Goal: Information Seeking & Learning: Learn about a topic

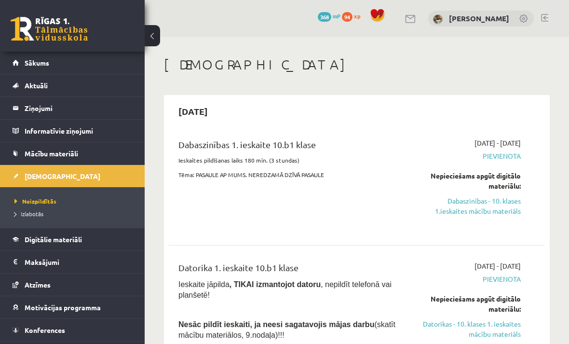
click at [97, 56] on link "Sākums" at bounding box center [73, 63] width 120 height 22
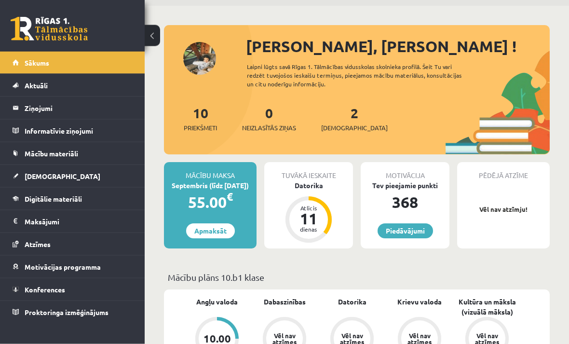
scroll to position [31, 0]
click at [113, 81] on link "Aktuāli" at bounding box center [73, 85] width 120 height 22
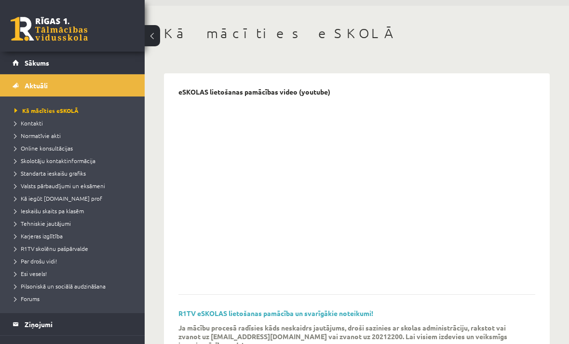
click at [91, 80] on link "Aktuāli" at bounding box center [73, 85] width 120 height 22
click at [72, 327] on legend "Ziņojumi 0" at bounding box center [79, 324] width 108 height 22
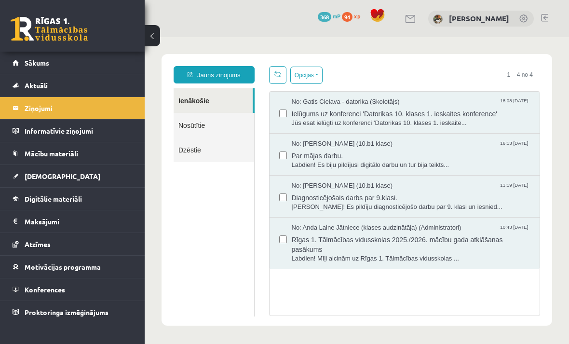
click at [82, 128] on legend "Informatīvie ziņojumi 0" at bounding box center [79, 131] width 108 height 22
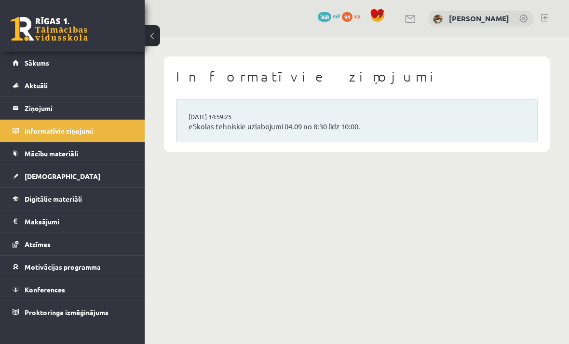
click at [72, 153] on span "Mācību materiāli" at bounding box center [52, 153] width 54 height 9
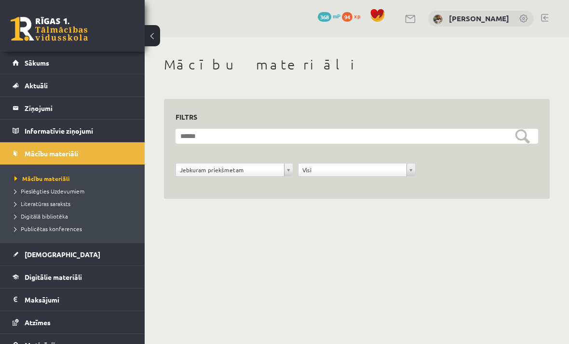
click at [56, 260] on link "[DEMOGRAPHIC_DATA]" at bounding box center [73, 254] width 120 height 22
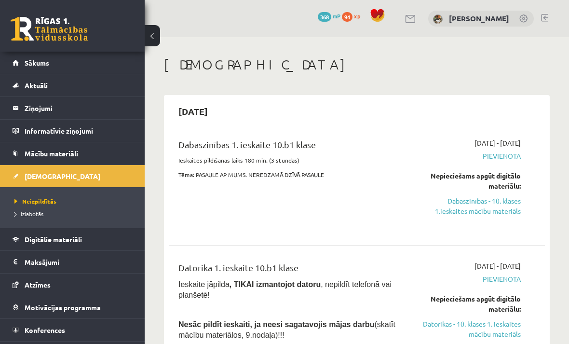
click at [494, 209] on link "Dabaszinības - 10. klases 1.ieskaites mācību materiāls" at bounding box center [468, 206] width 105 height 20
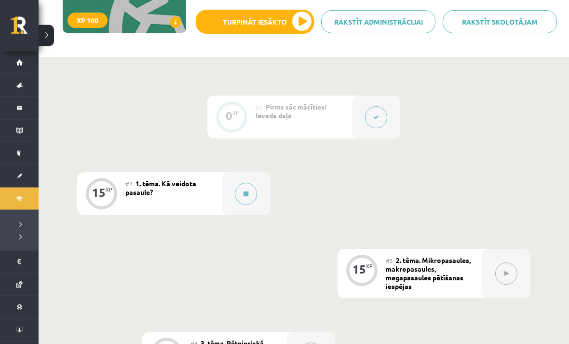
click at [381, 113] on button at bounding box center [376, 118] width 22 height 22
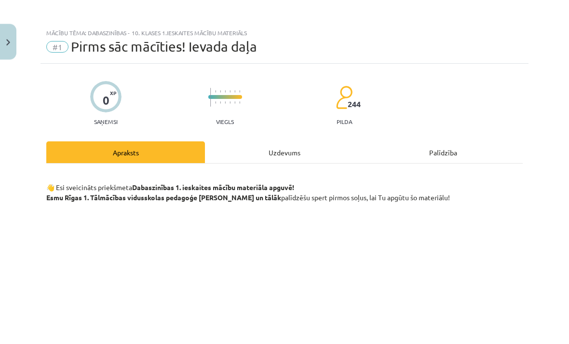
scroll to position [164, 0]
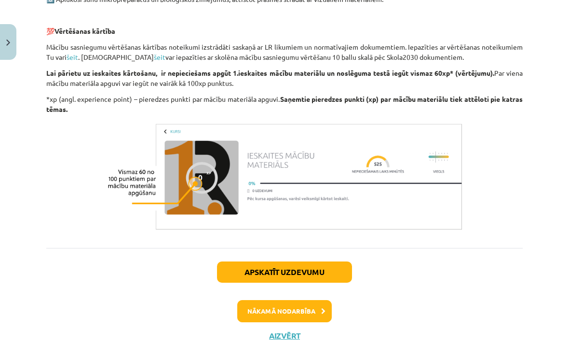
click at [314, 305] on button "Nākamā nodarbība" at bounding box center [284, 311] width 95 height 22
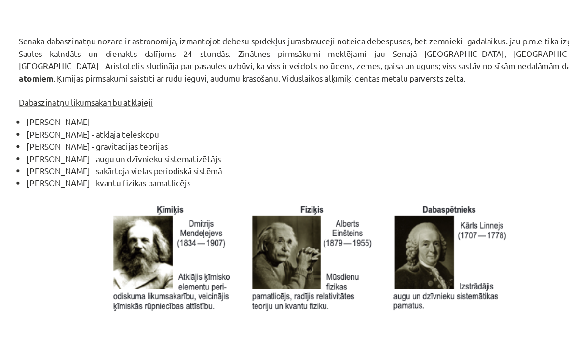
scroll to position [23, 0]
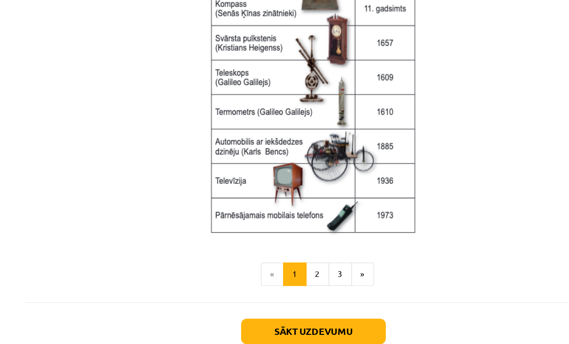
click at [273, 297] on button "Sākt uzdevumu" at bounding box center [285, 307] width 120 height 21
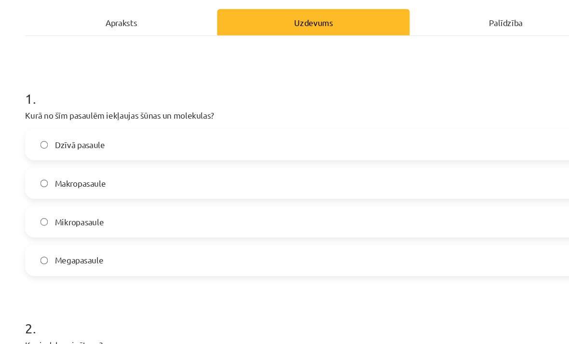
scroll to position [104, 0]
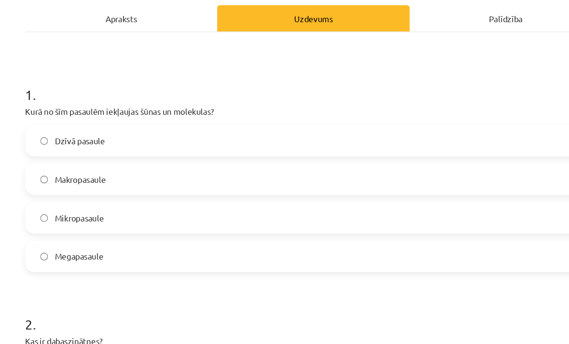
scroll to position [40, 0]
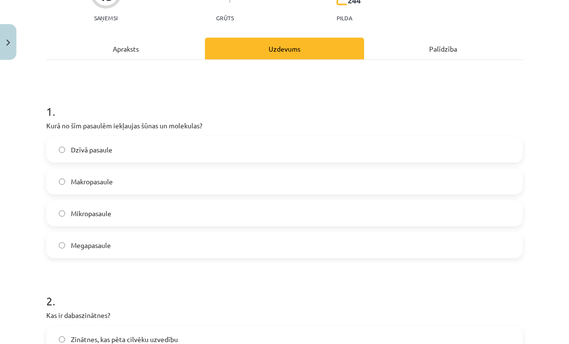
click at [72, 204] on label "Mikropasaule" at bounding box center [284, 213] width 475 height 24
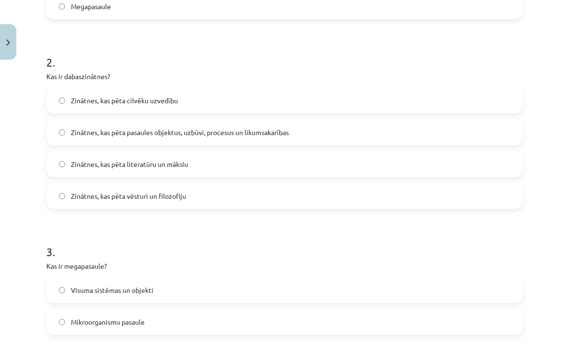
scroll to position [342, 0]
click at [84, 133] on span "Zinātnes, kas pēta pasaules objektus, uzbūvi, procesus un likumsakarības" at bounding box center [180, 133] width 218 height 10
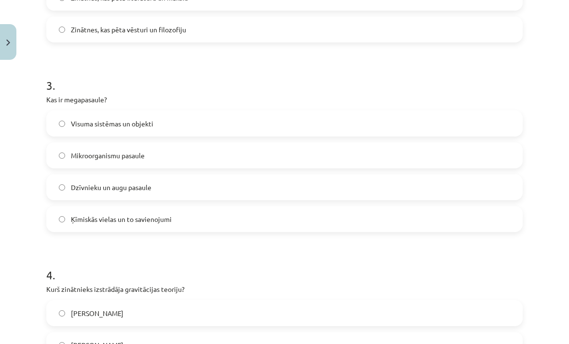
scroll to position [505, 0]
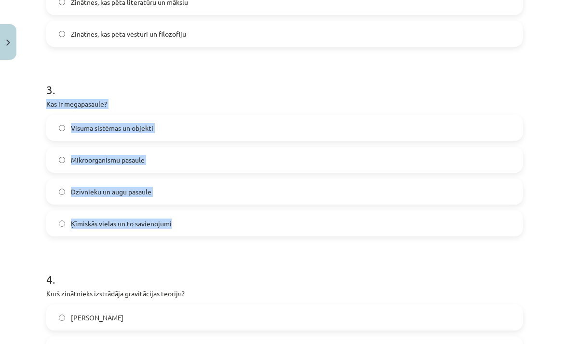
copy div "Kas ir megapasaule? Visuma sistēmas un objekti Mikroorganismu pasaule Dzīvnieku…"
click at [336, 62] on form "1 . Kurā no šīm pasaulēm iekļaujas šūnas un molekulas? Dzīvā pasaule Makropasau…" at bounding box center [284, 151] width 476 height 928
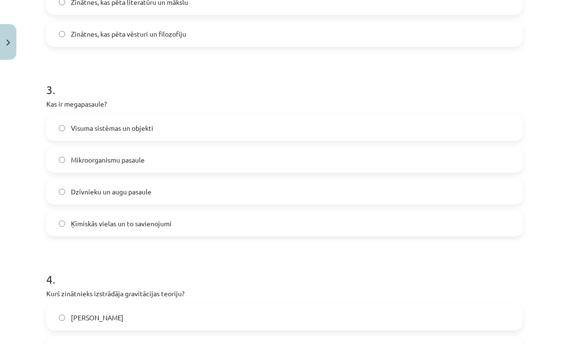
scroll to position [41, 0]
click at [18, 133] on div "Mācību tēma: Dabaszinības - 10. klases 1.ieskaites mācību materiāls #2 1. tēma.…" at bounding box center [284, 172] width 569 height 344
click at [53, 128] on label "Visuma sistēmas un objekti" at bounding box center [284, 128] width 475 height 24
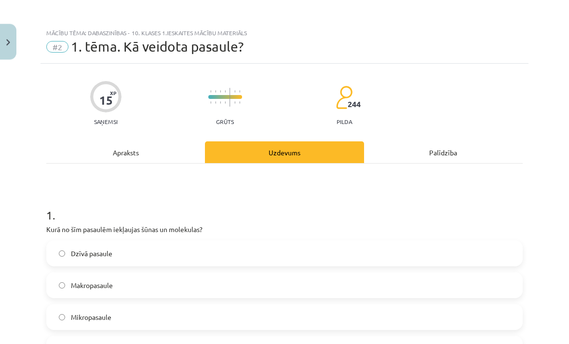
scroll to position [67, 0]
click at [117, 149] on div "Apraksts" at bounding box center [125, 153] width 159 height 22
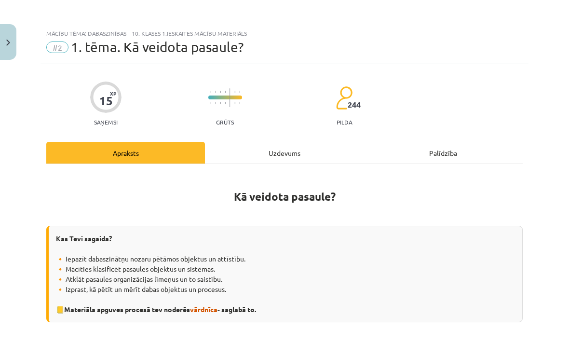
scroll to position [0, 0]
click at [268, 150] on div "Uzdevums" at bounding box center [284, 153] width 159 height 22
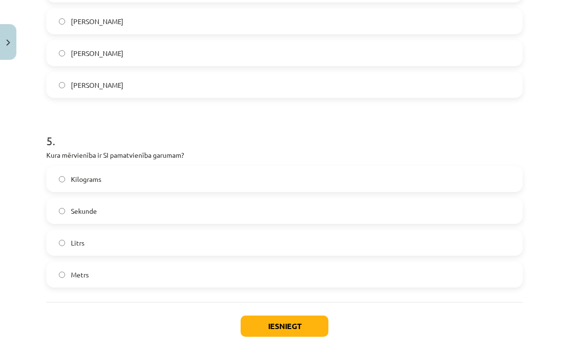
scroll to position [833, 0]
click at [212, 133] on h1 "5 ." at bounding box center [284, 132] width 476 height 30
click at [454, 327] on div "Iesniegt Aizvērt" at bounding box center [284, 336] width 476 height 68
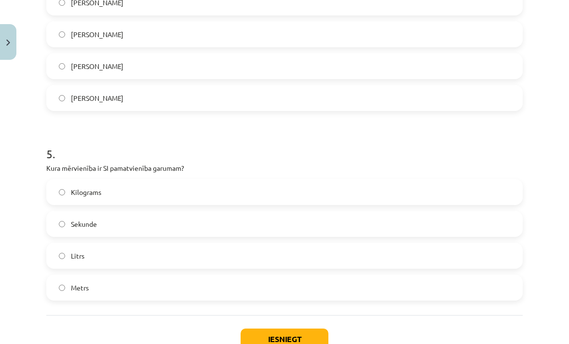
click at [79, 290] on span "Metrs" at bounding box center [80, 288] width 18 height 10
click at [308, 333] on button "Iesniegt" at bounding box center [285, 338] width 88 height 21
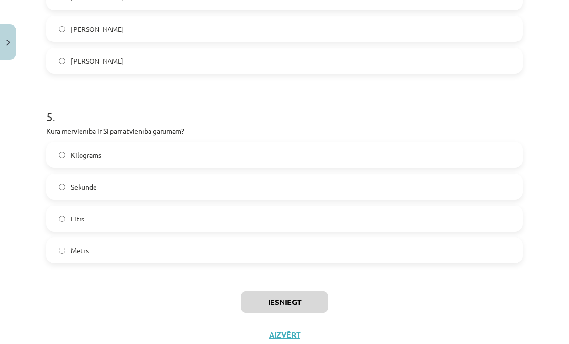
scroll to position [857, 0]
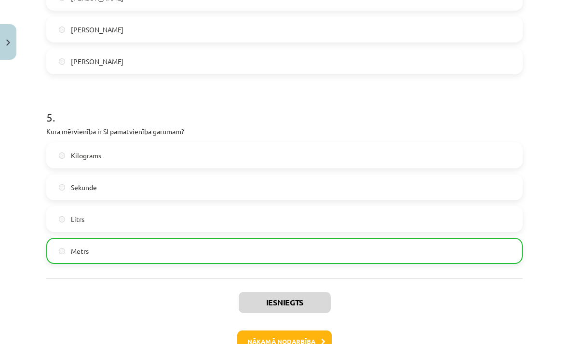
click at [319, 334] on button "Nākamā nodarbība" at bounding box center [284, 341] width 95 height 22
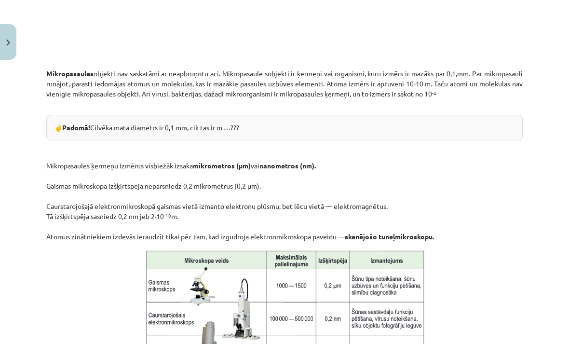
scroll to position [481, 0]
click at [230, 121] on div "☝️ Padomā! Cilvēka mata diametrs ir 0,1 mm, cik tas ir m …???" at bounding box center [284, 127] width 476 height 26
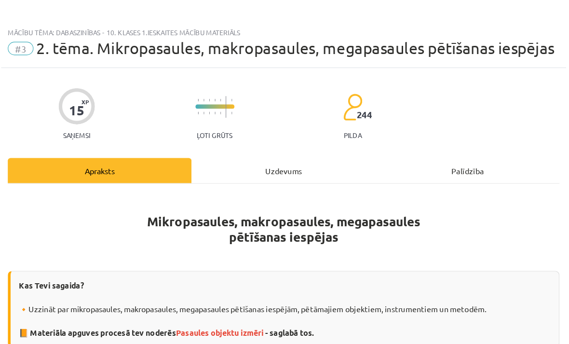
scroll to position [5, 0]
click at [71, 43] on span "2. tēma. Mikropasaules, makropasaules, megapasaules pētīšanas iespējas" at bounding box center [295, 42] width 448 height 16
click at [46, 27] on div "Mācību tēma: Dabaszinības - 10. klases 1.ieskaites mācību materiāls" at bounding box center [284, 28] width 476 height 7
click at [46, 44] on span "#3" at bounding box center [57, 42] width 22 height 12
click at [79, 25] on div "Mācību tēma: Dabaszinības - 10. klases 1.ieskaites mācību materiāls" at bounding box center [284, 28] width 476 height 7
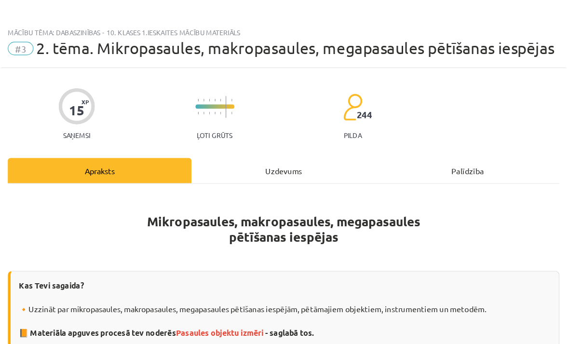
click at [234, 100] on img at bounding box center [234, 92] width 1 height 19
click at [83, 101] on div "15 XP Saņemsi Ļoti grūts 244 pilda" at bounding box center [284, 95] width 476 height 50
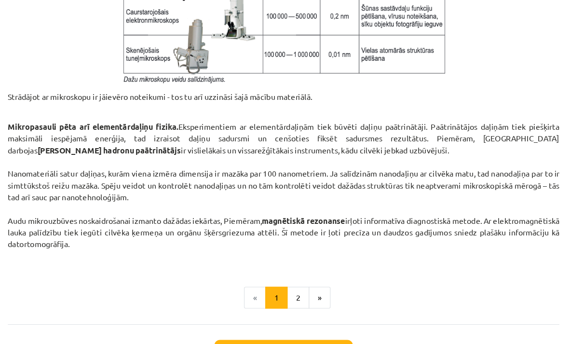
click at [250, 258] on li "«" at bounding box center [259, 256] width 19 height 19
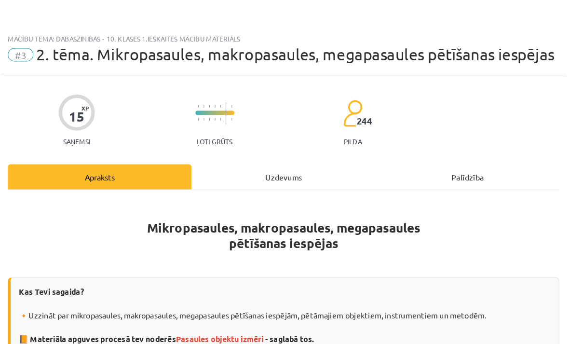
scroll to position [0, 0]
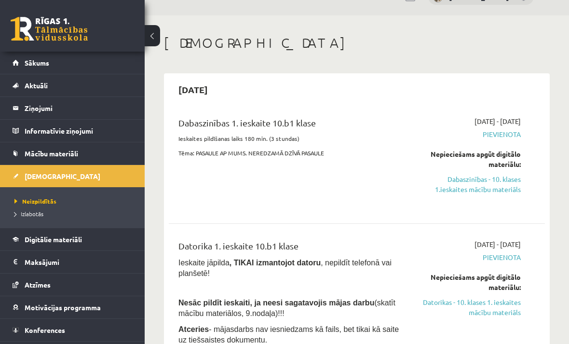
scroll to position [24, 0]
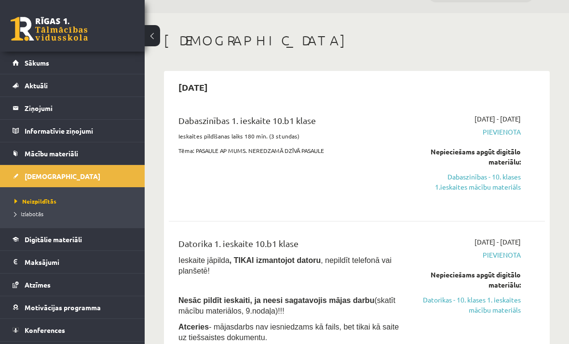
click at [490, 185] on link "Dabaszinības - 10. klases 1.ieskaites mācību materiāls" at bounding box center [468, 182] width 105 height 20
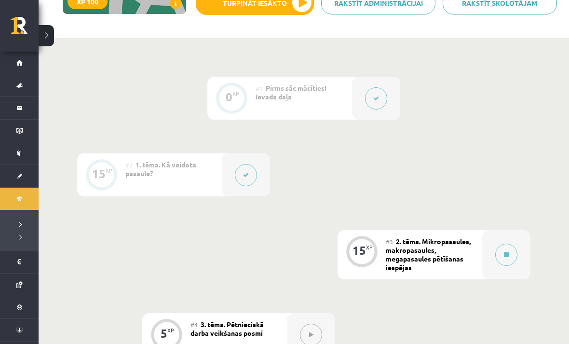
scroll to position [238, 0]
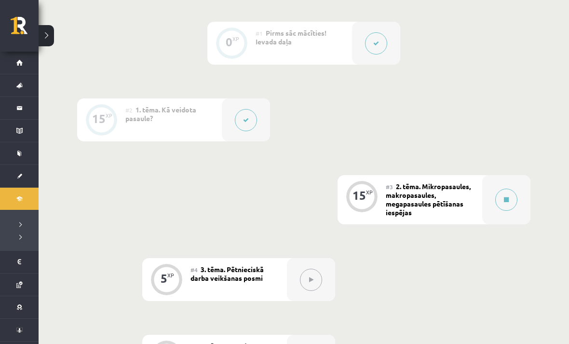
click at [251, 118] on button at bounding box center [246, 120] width 22 height 22
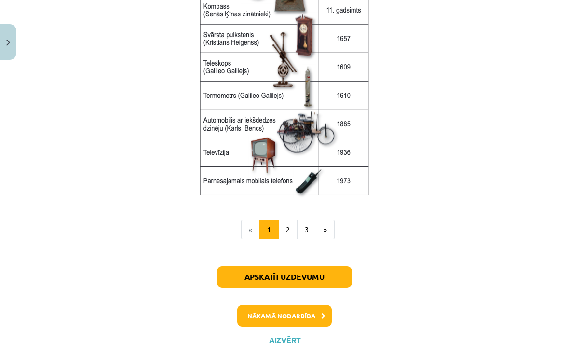
click at [303, 227] on button "3" at bounding box center [306, 229] width 19 height 19
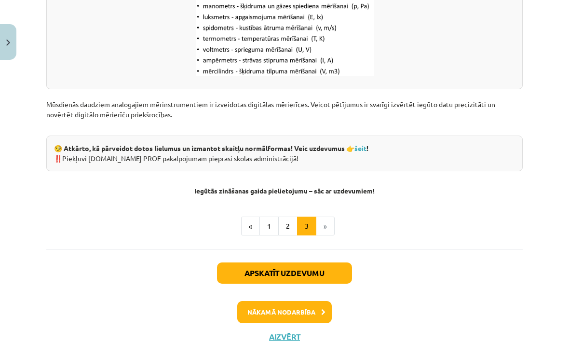
click at [288, 219] on button "2" at bounding box center [287, 226] width 19 height 19
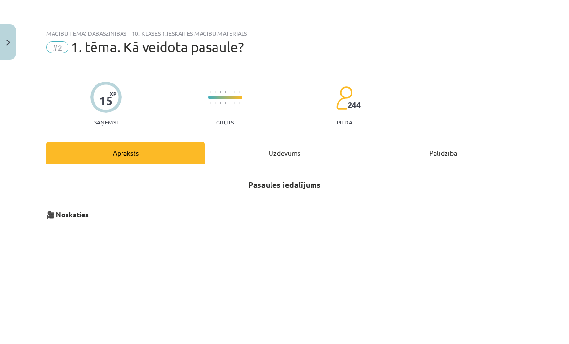
scroll to position [0, 0]
click at [4, 47] on button "Close" at bounding box center [8, 42] width 16 height 36
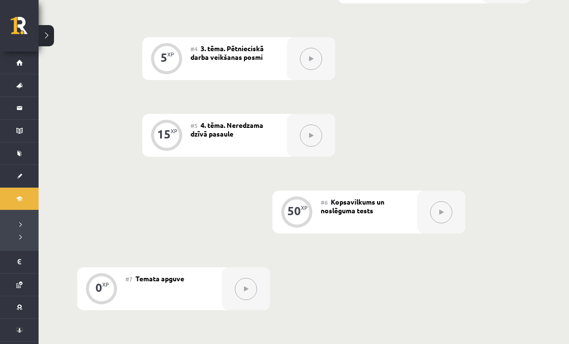
scroll to position [575, 0]
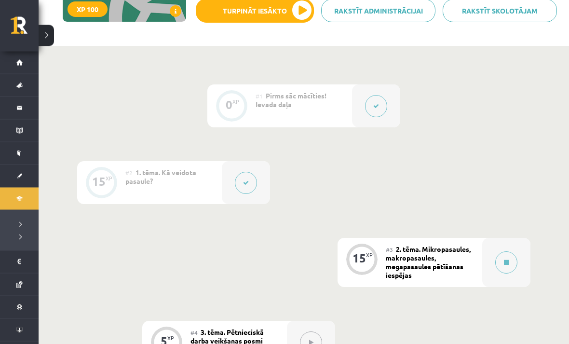
click at [239, 177] on button at bounding box center [246, 183] width 22 height 22
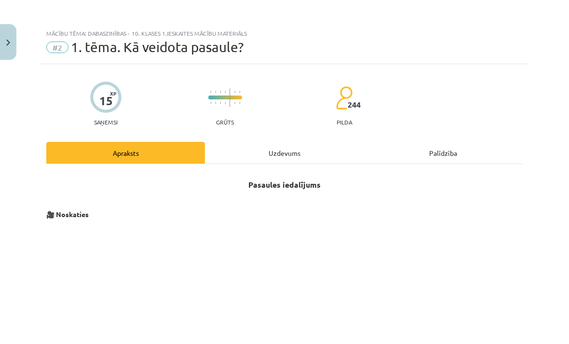
scroll to position [0, 0]
